Goal: Information Seeking & Learning: Check status

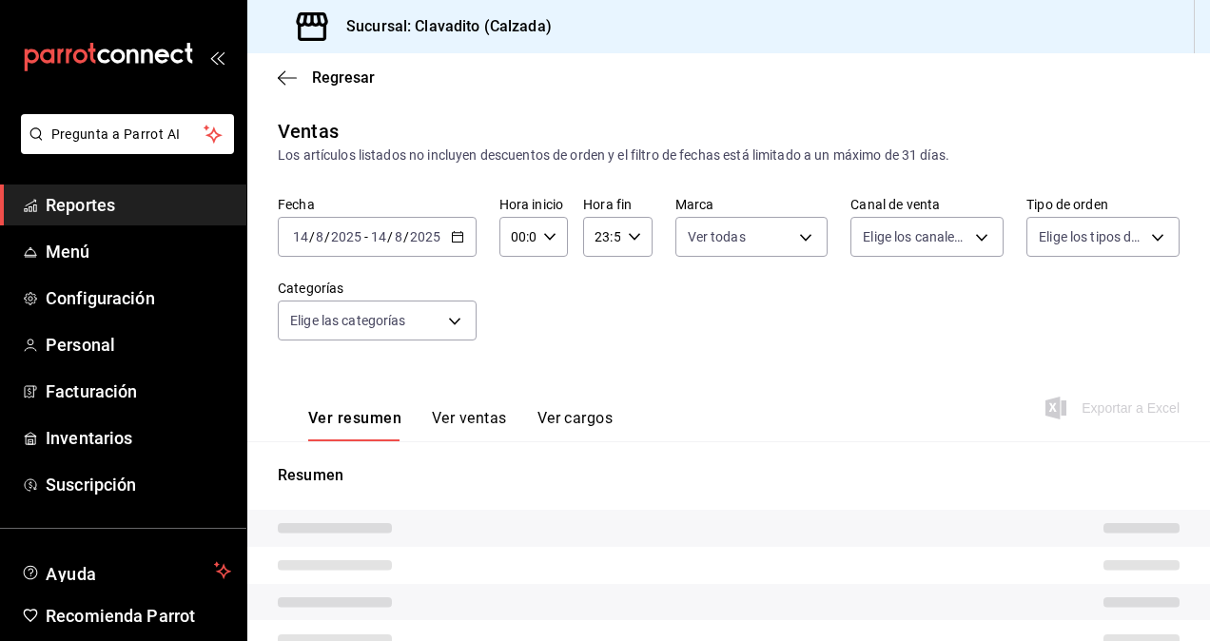
type input "7c6329b2-7c80-4d0a-92e1-359a60270725"
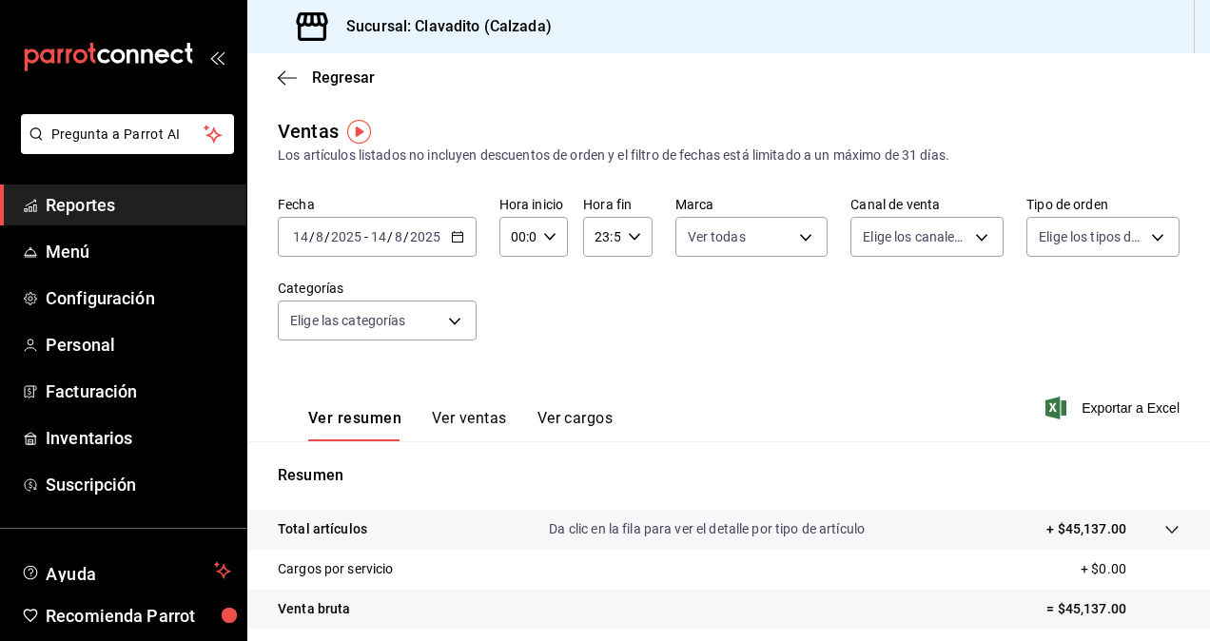
click at [453, 242] on icon "button" at bounding box center [457, 236] width 13 height 13
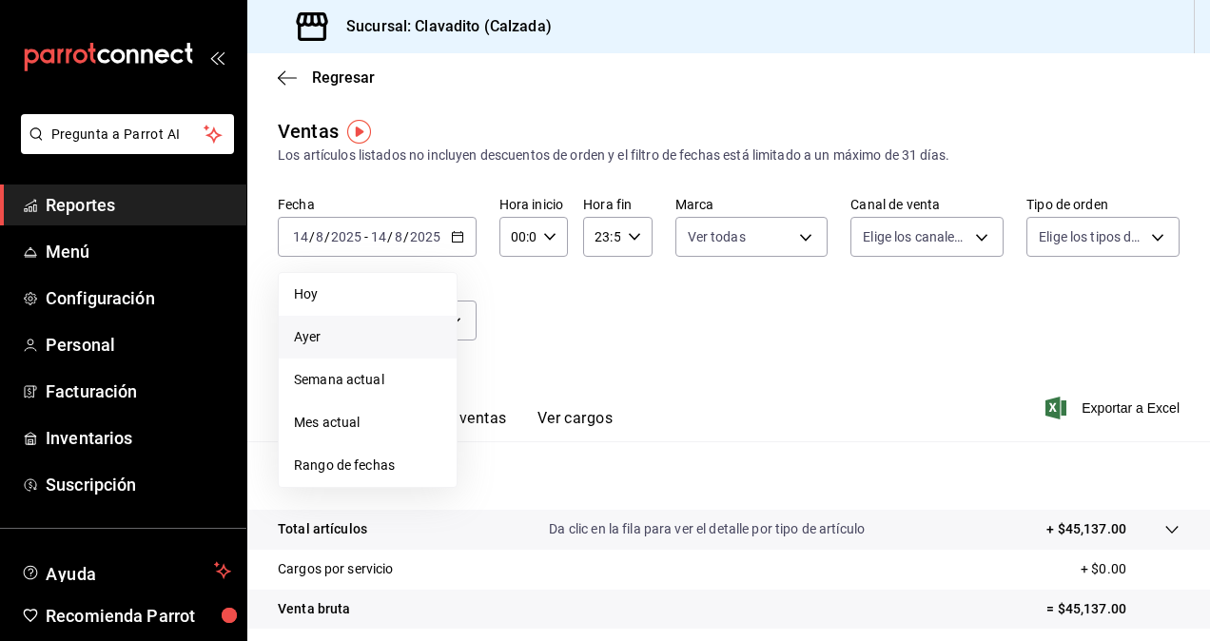
click at [318, 337] on span "Ayer" at bounding box center [367, 337] width 147 height 20
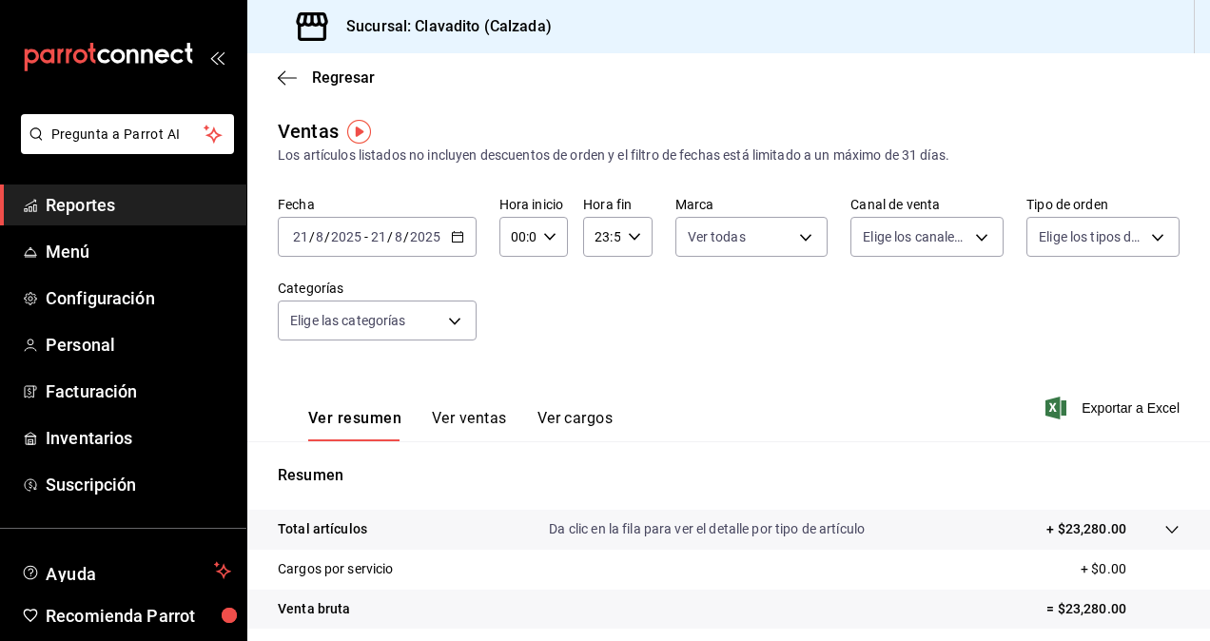
click at [635, 240] on icon "button" at bounding box center [634, 236] width 13 height 13
click at [603, 309] on button "21" at bounding box center [597, 301] width 27 height 38
click at [599, 291] on span "00" at bounding box center [597, 285] width 4 height 15
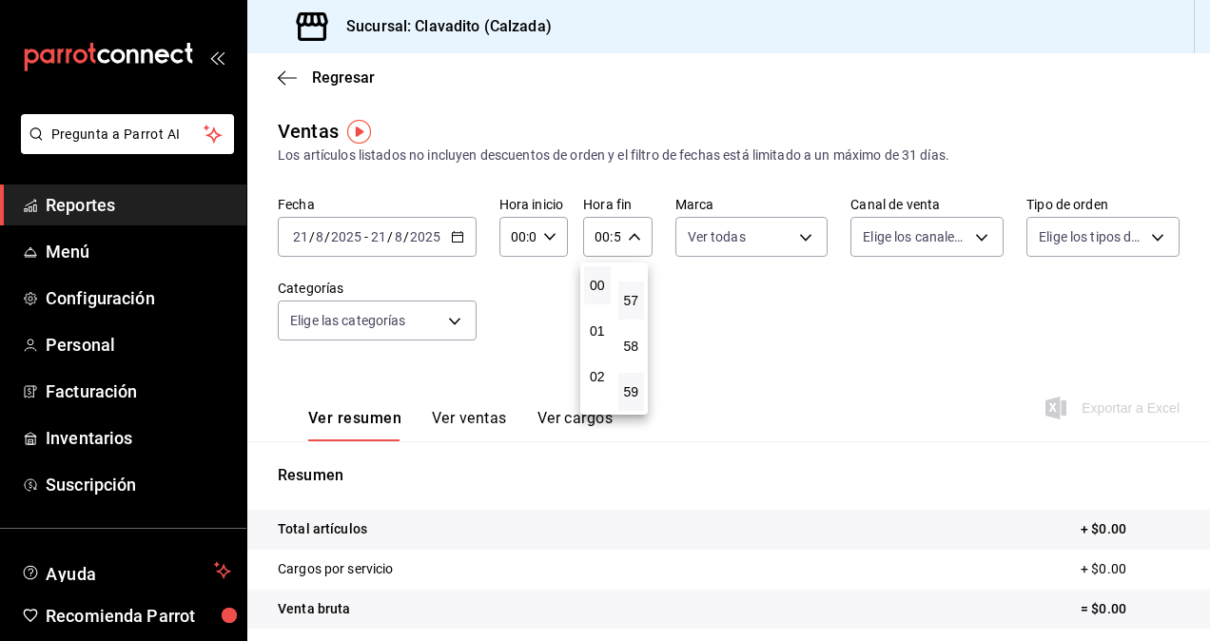
click at [635, 308] on button "57" at bounding box center [631, 301] width 27 height 38
click at [1205, 207] on div at bounding box center [605, 320] width 1210 height 641
click at [634, 243] on icon "button" at bounding box center [634, 236] width 13 height 13
click at [599, 382] on span "02" at bounding box center [597, 376] width 4 height 15
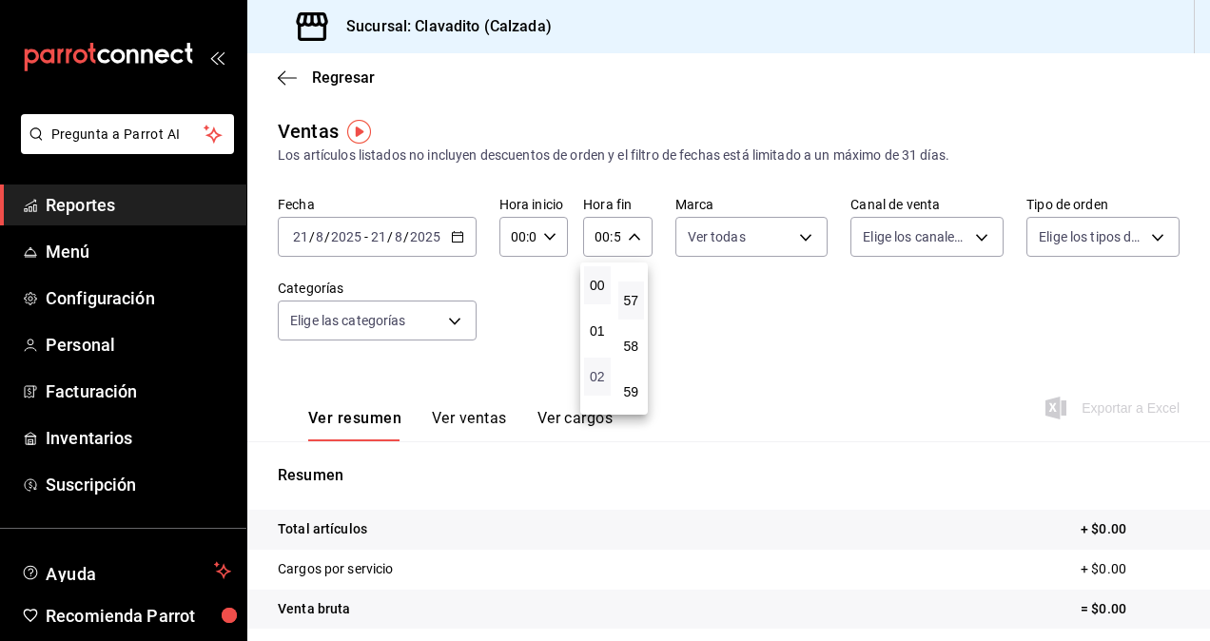
type input "02:57"
click at [552, 236] on div at bounding box center [605, 320] width 1210 height 641
click at [549, 236] on \(Stroke\) "button" at bounding box center [549, 236] width 11 height 7
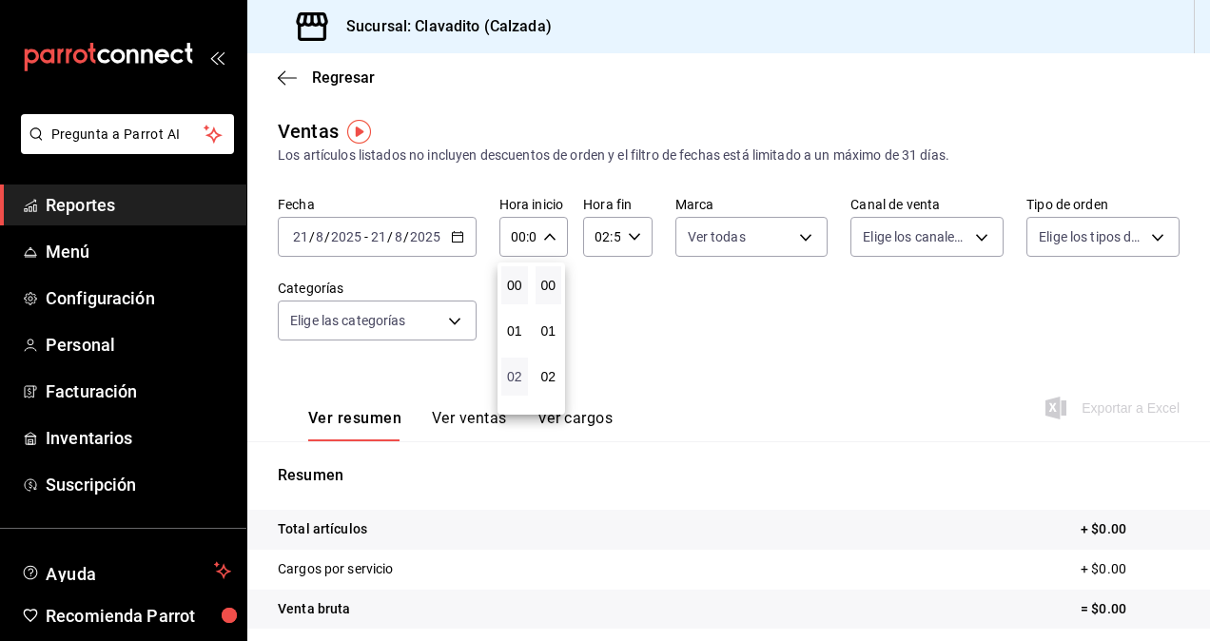
click at [516, 371] on span "02" at bounding box center [515, 376] width 4 height 15
type input "02:00"
click at [685, 323] on div at bounding box center [605, 320] width 1210 height 641
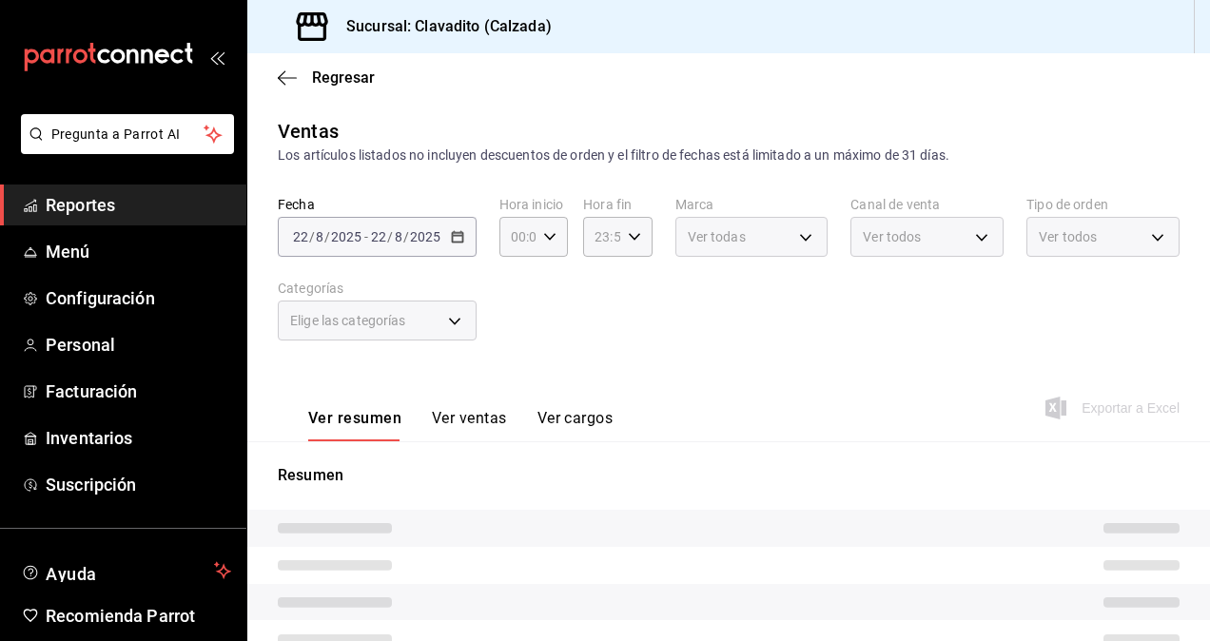
type input "02:00"
type input "02:57"
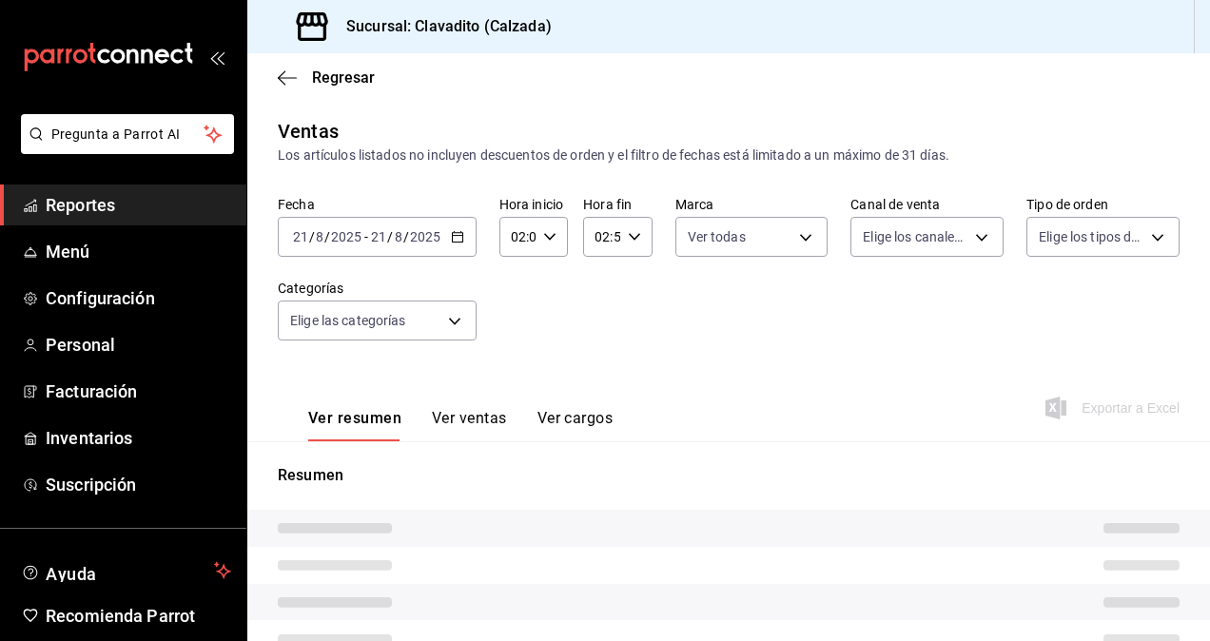
type input "7c6329b2-7c80-4d0a-92e1-359a60270725"
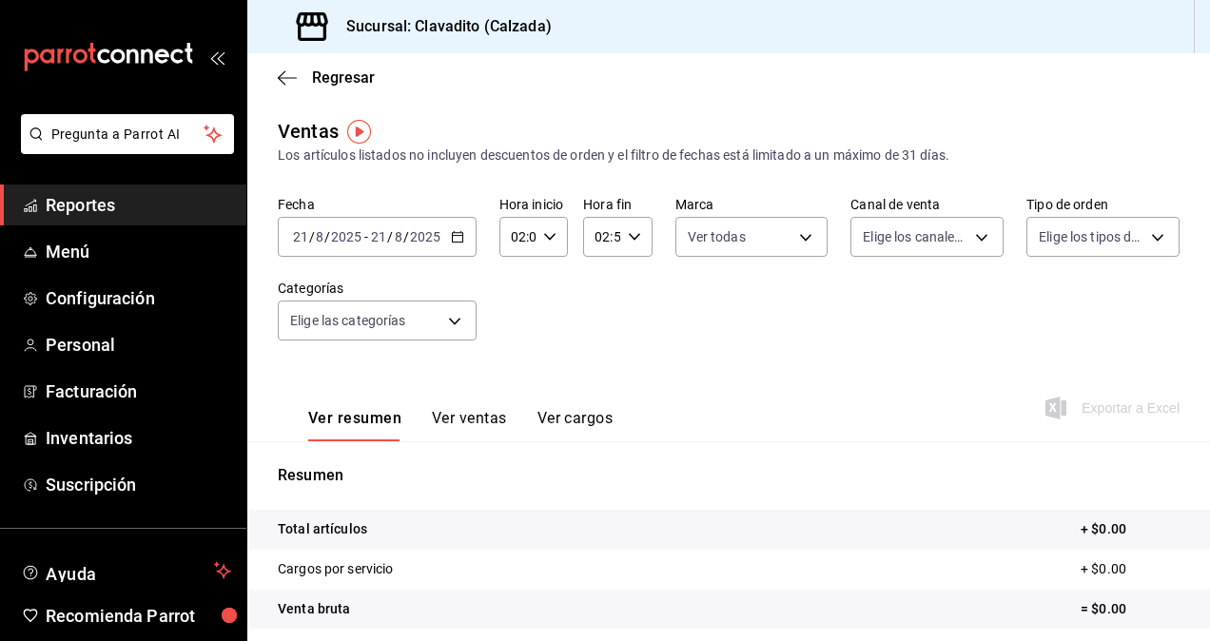
click at [65, 211] on span "Reportes" at bounding box center [138, 205] width 185 height 26
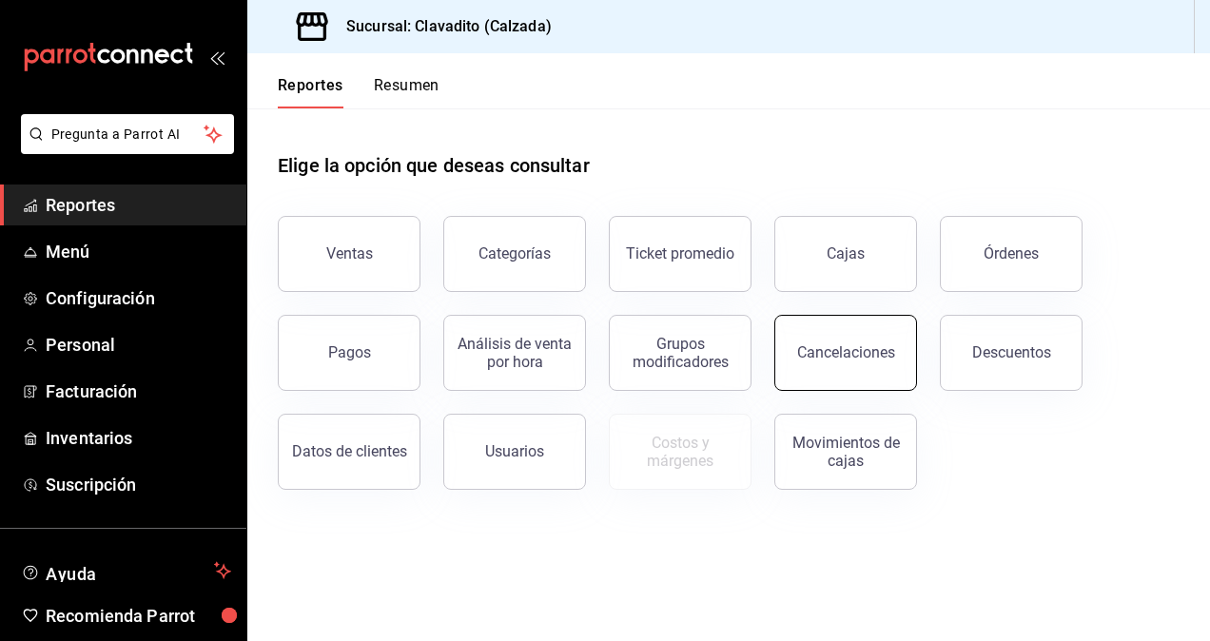
click at [848, 362] on button "Cancelaciones" at bounding box center [845, 353] width 143 height 76
click at [925, 158] on div "Elige la opción que deseas consultar" at bounding box center [729, 150] width 902 height 85
click at [417, 93] on button "Resumen" at bounding box center [407, 92] width 66 height 32
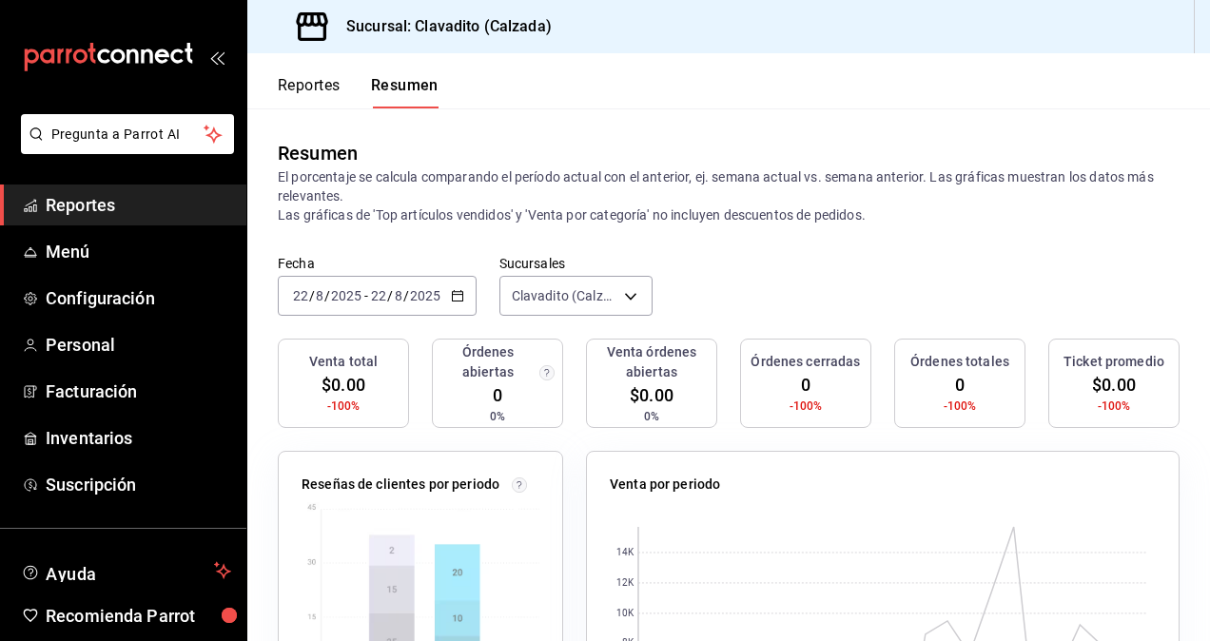
click at [322, 83] on button "Reportes" at bounding box center [309, 92] width 63 height 32
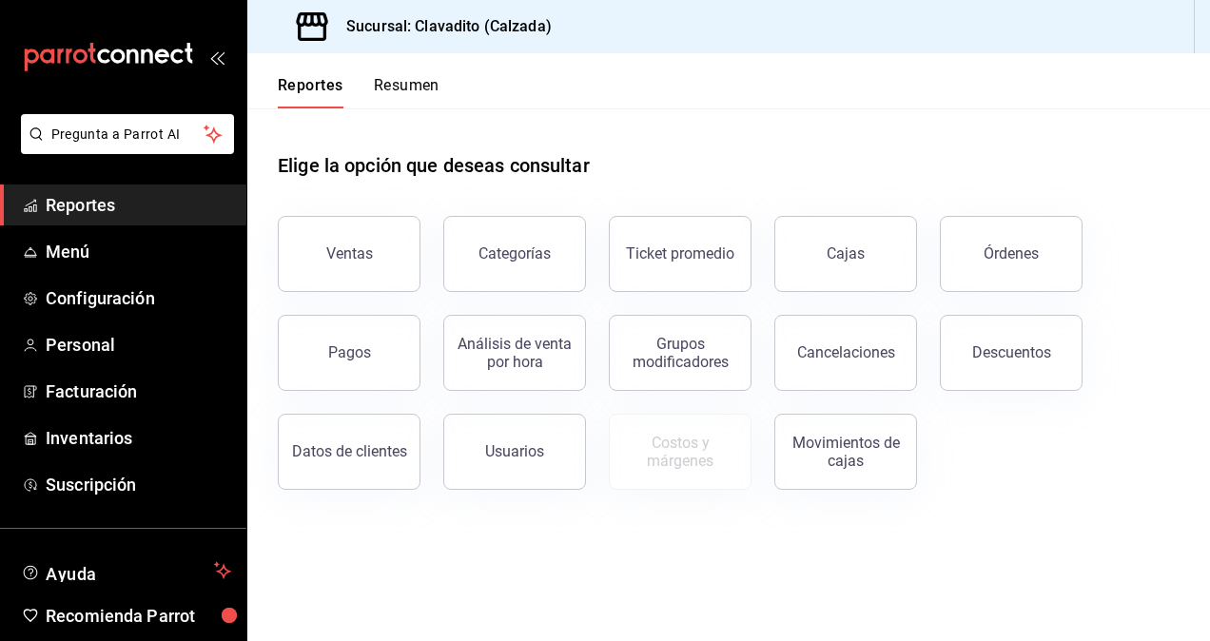
click at [825, 91] on header "Reportes Resumen" at bounding box center [728, 80] width 963 height 55
click at [108, 201] on span "Reportes" at bounding box center [138, 205] width 185 height 26
click at [902, 451] on button "Movimientos de cajas" at bounding box center [845, 452] width 143 height 76
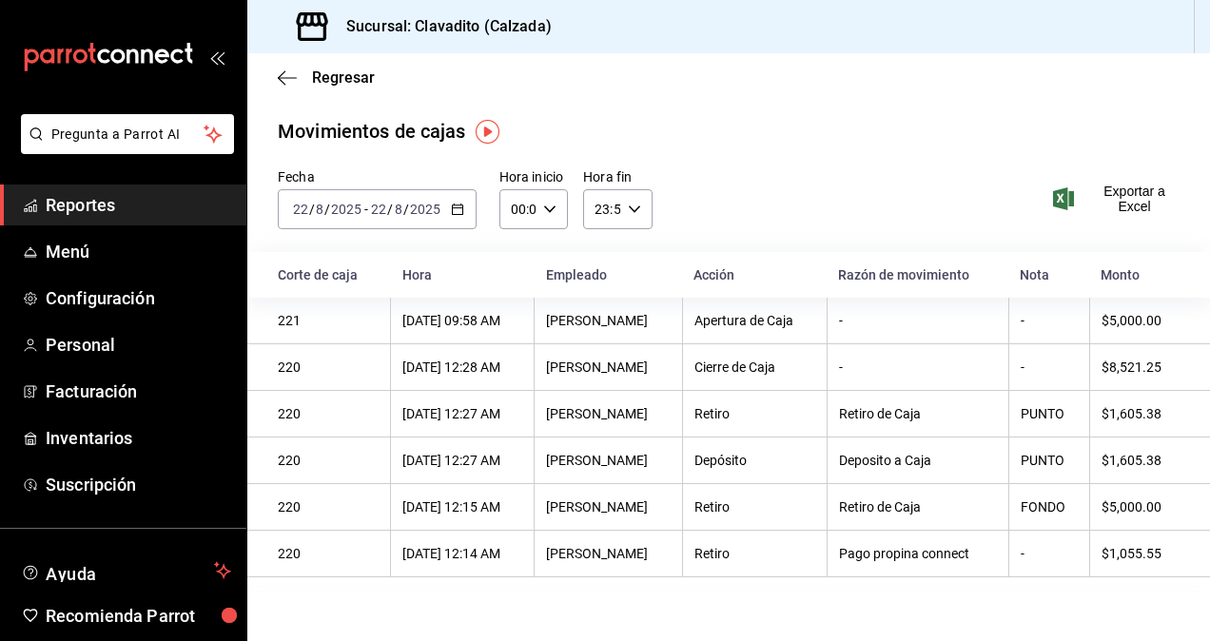
click at [90, 198] on span "Reportes" at bounding box center [138, 205] width 185 height 26
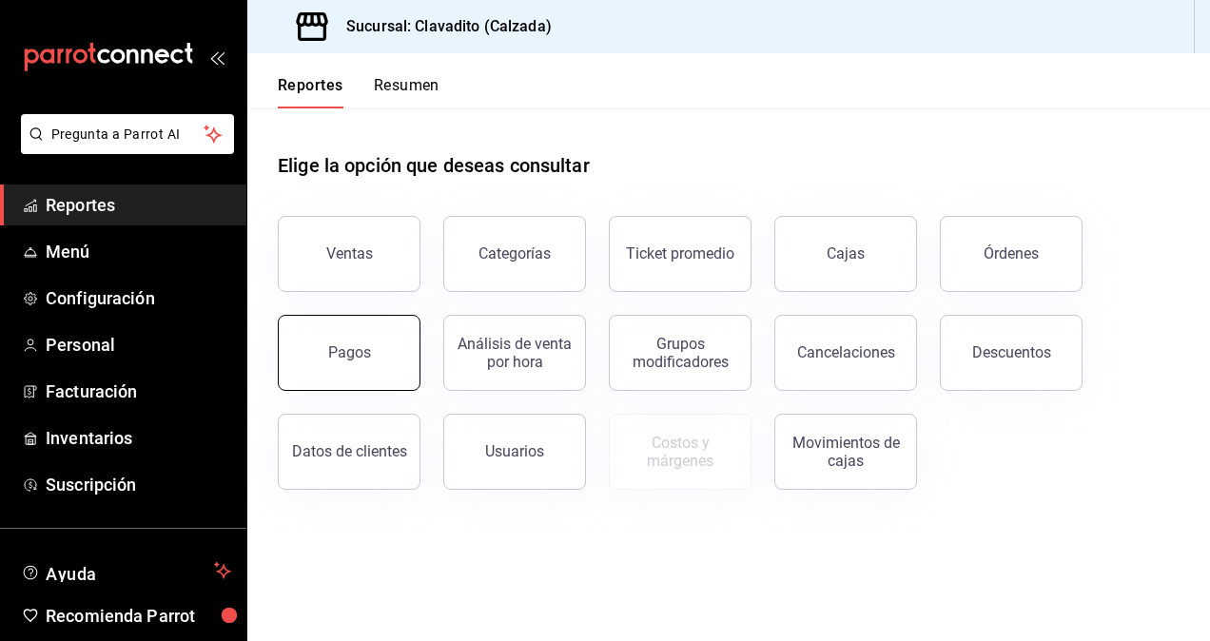
click at [358, 343] on div "Pagos" at bounding box center [349, 352] width 43 height 18
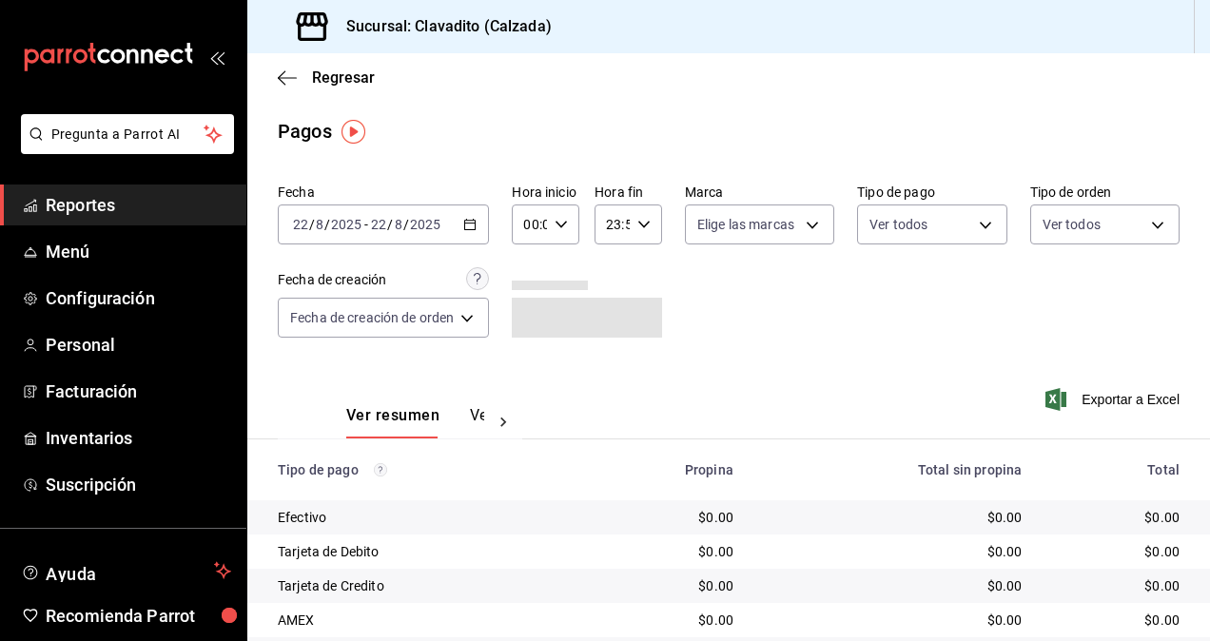
click at [476, 235] on div "[DATE] [DATE] - [DATE] [DATE]" at bounding box center [383, 225] width 211 height 40
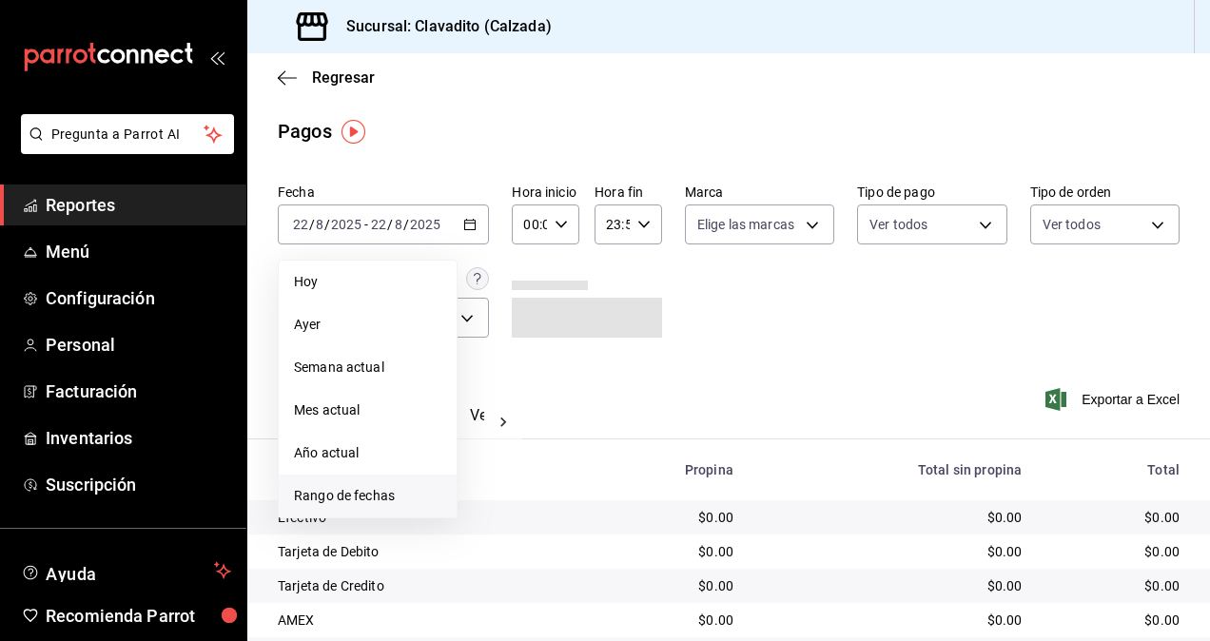
click at [333, 488] on span "Rango de fechas" at bounding box center [367, 496] width 147 height 20
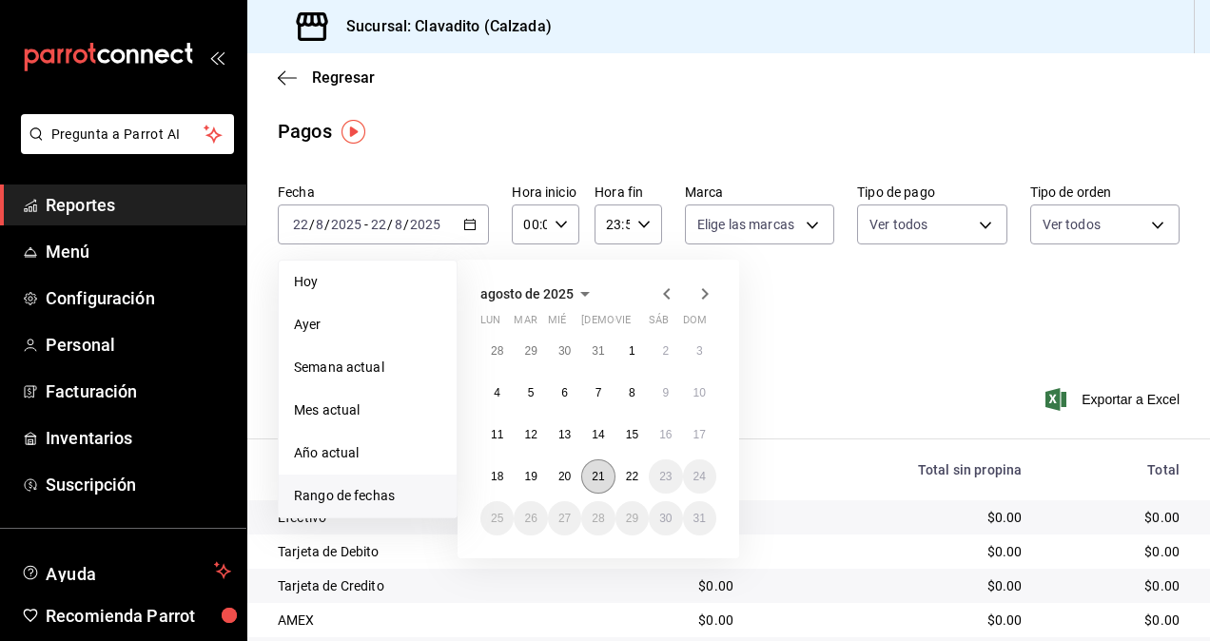
click at [594, 479] on abbr "21" at bounding box center [598, 476] width 12 height 13
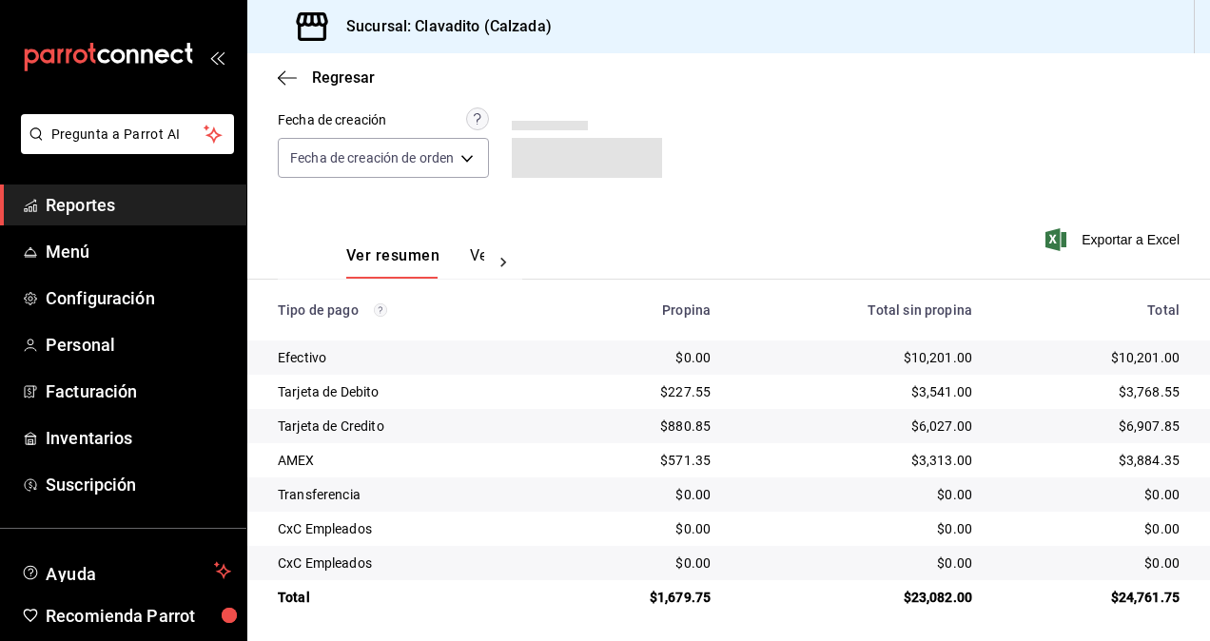
scroll to position [164, 0]
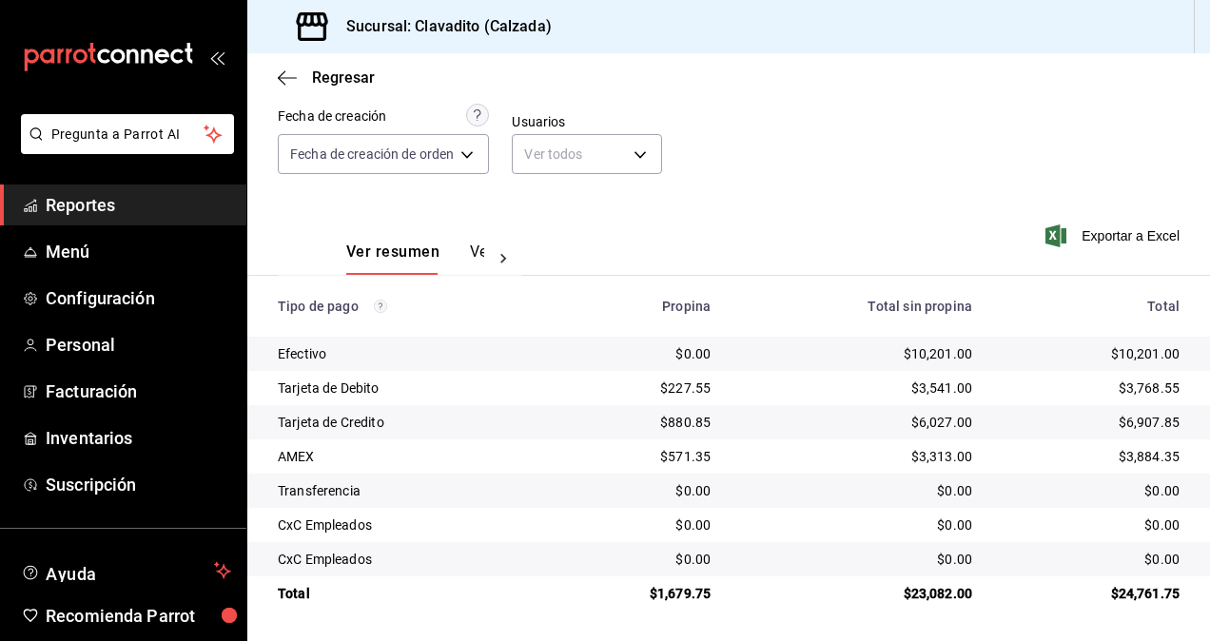
click at [764, 150] on div "Fecha [DATE] [DATE] - [DATE] [DATE] Hora inicio 00:00 Hora inicio Hora fin 23:5…" at bounding box center [729, 104] width 902 height 185
